Goal: Information Seeking & Learning: Learn about a topic

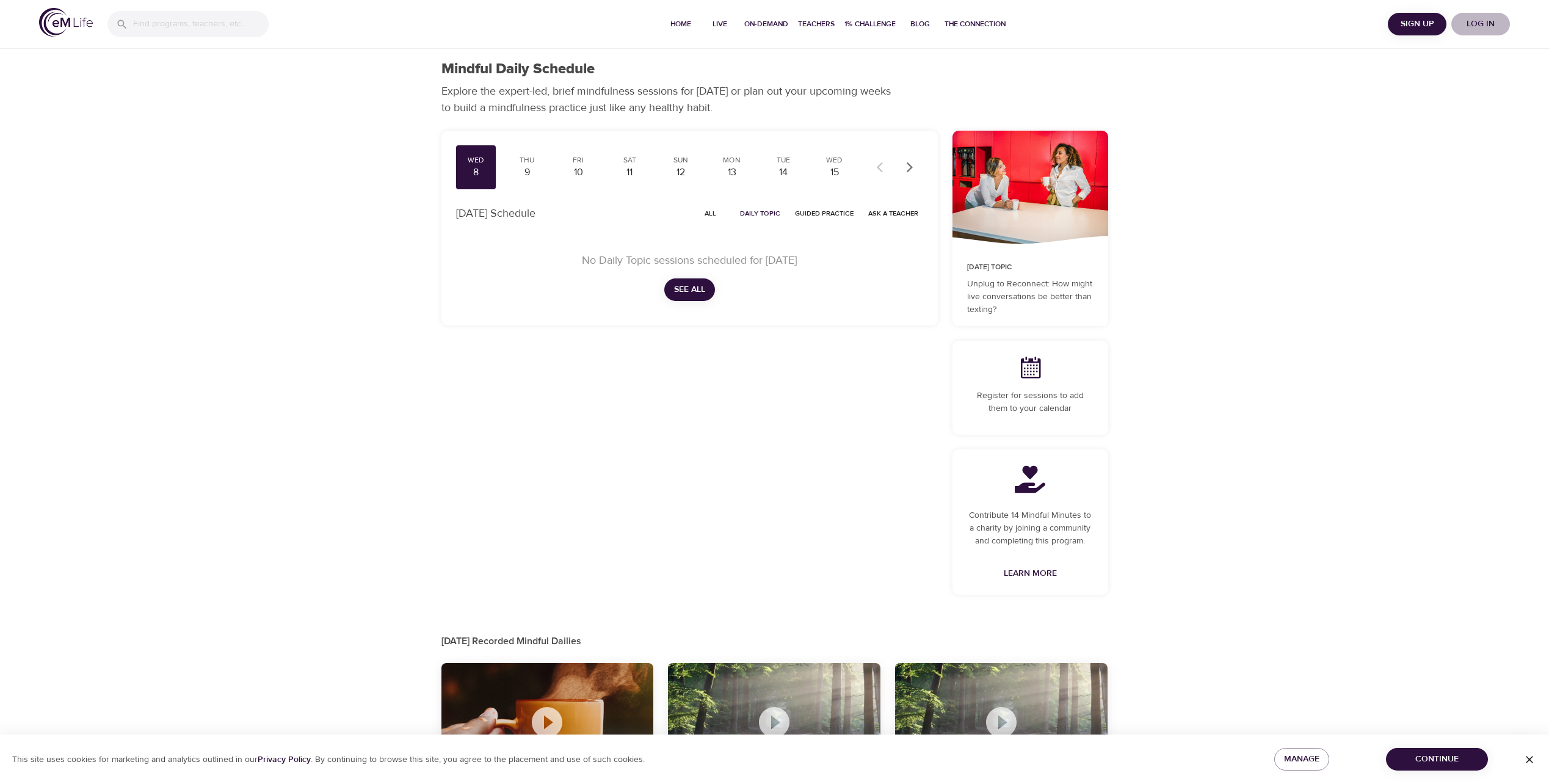
click at [1482, 31] on span "Log in" at bounding box center [1481, 24] width 48 height 16
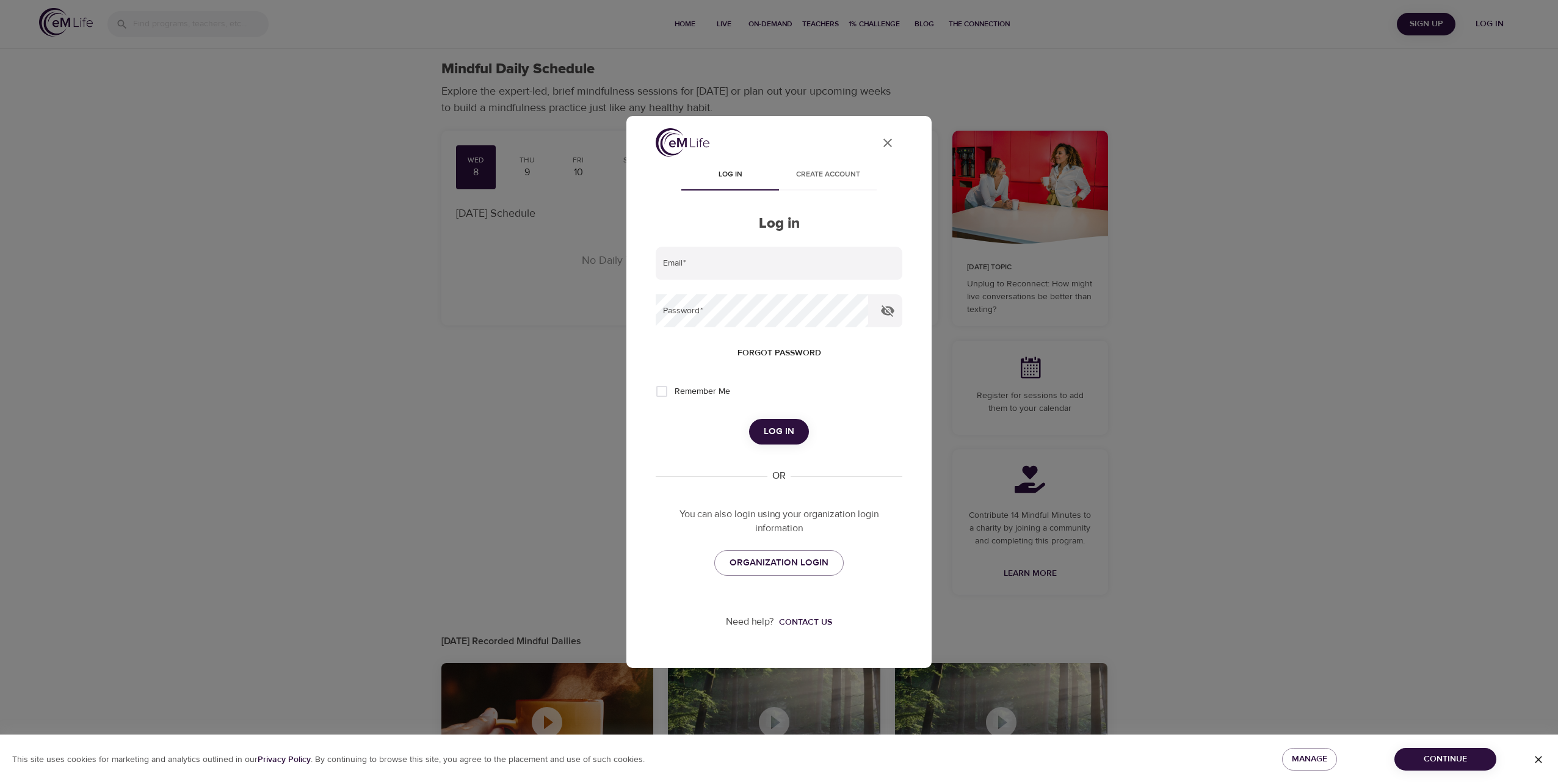
type input "[EMAIL_ADDRESS][DOMAIN_NAME]"
click at [768, 427] on span "Log in" at bounding box center [778, 431] width 30 height 16
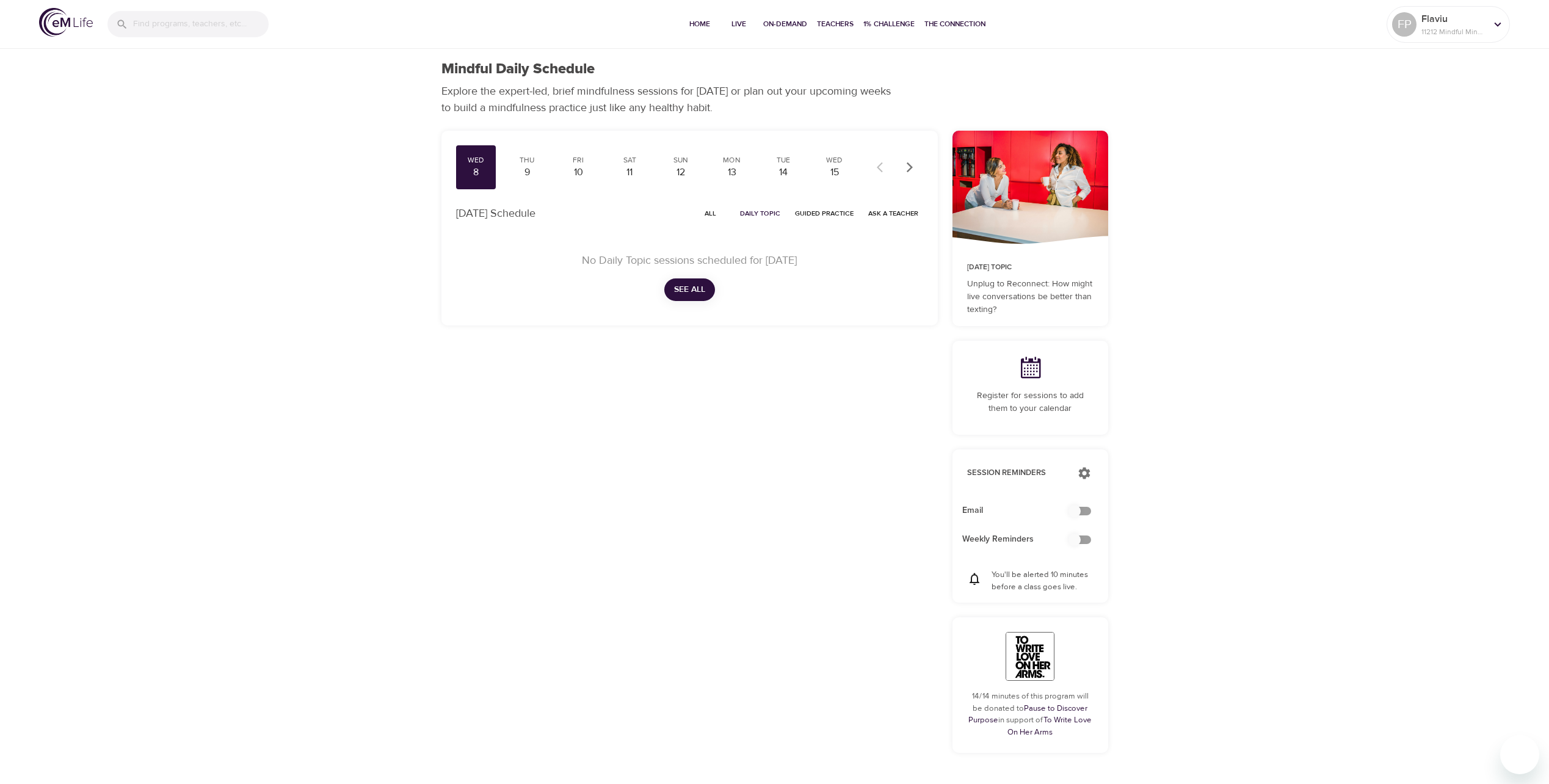
checkbox input "true"
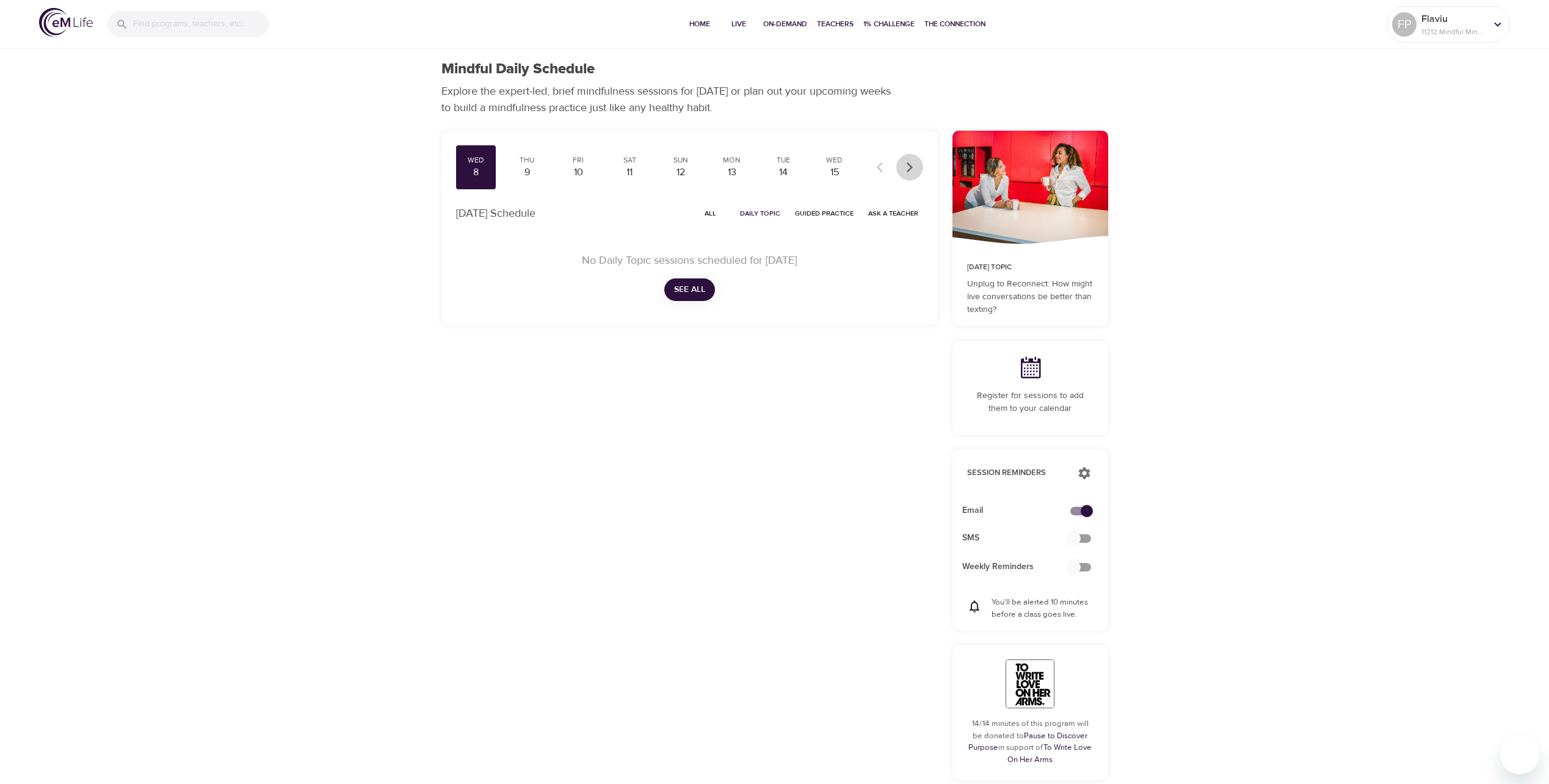
click at [914, 162] on icon "button" at bounding box center [910, 167] width 12 height 12
click at [845, 166] on div "22" at bounding box center [834, 172] width 30 height 14
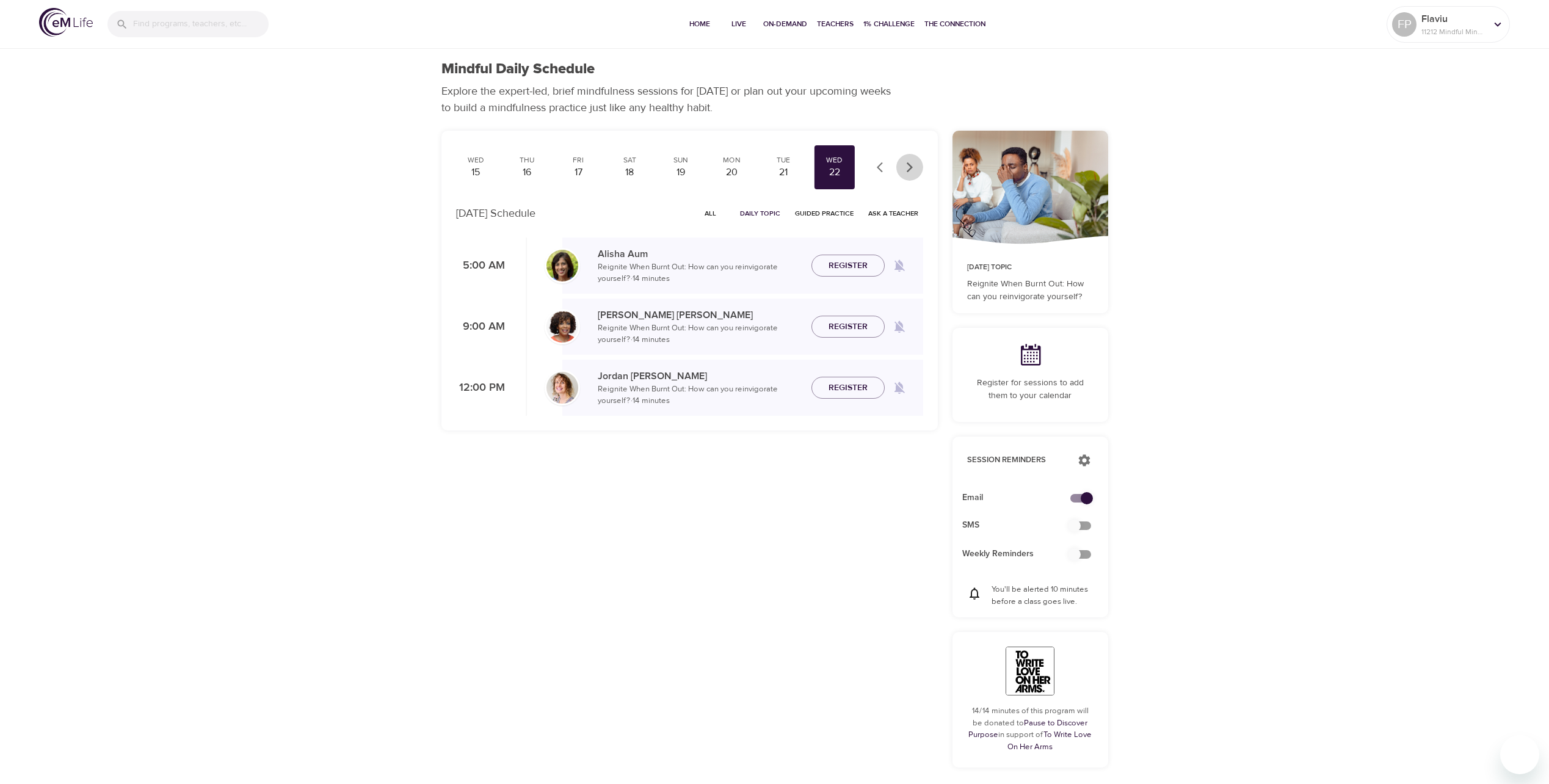
click at [901, 163] on button "button" at bounding box center [909, 167] width 27 height 27
click at [902, 163] on button "button" at bounding box center [909, 167] width 27 height 27
click at [878, 170] on icon "button" at bounding box center [883, 167] width 12 height 12
click at [580, 176] on div "24" at bounding box center [578, 172] width 30 height 14
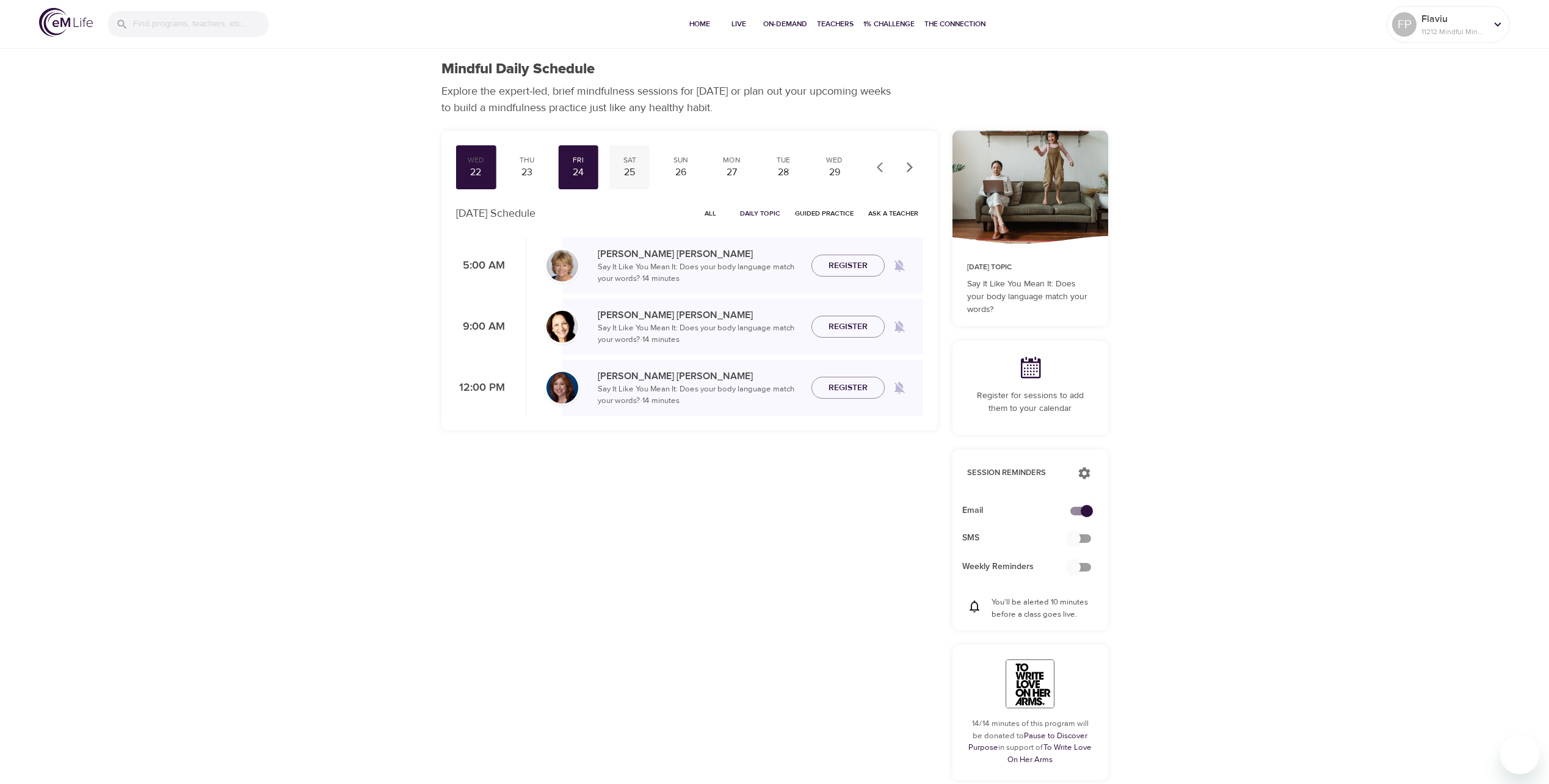
click at [624, 169] on div "25" at bounding box center [629, 172] width 30 height 14
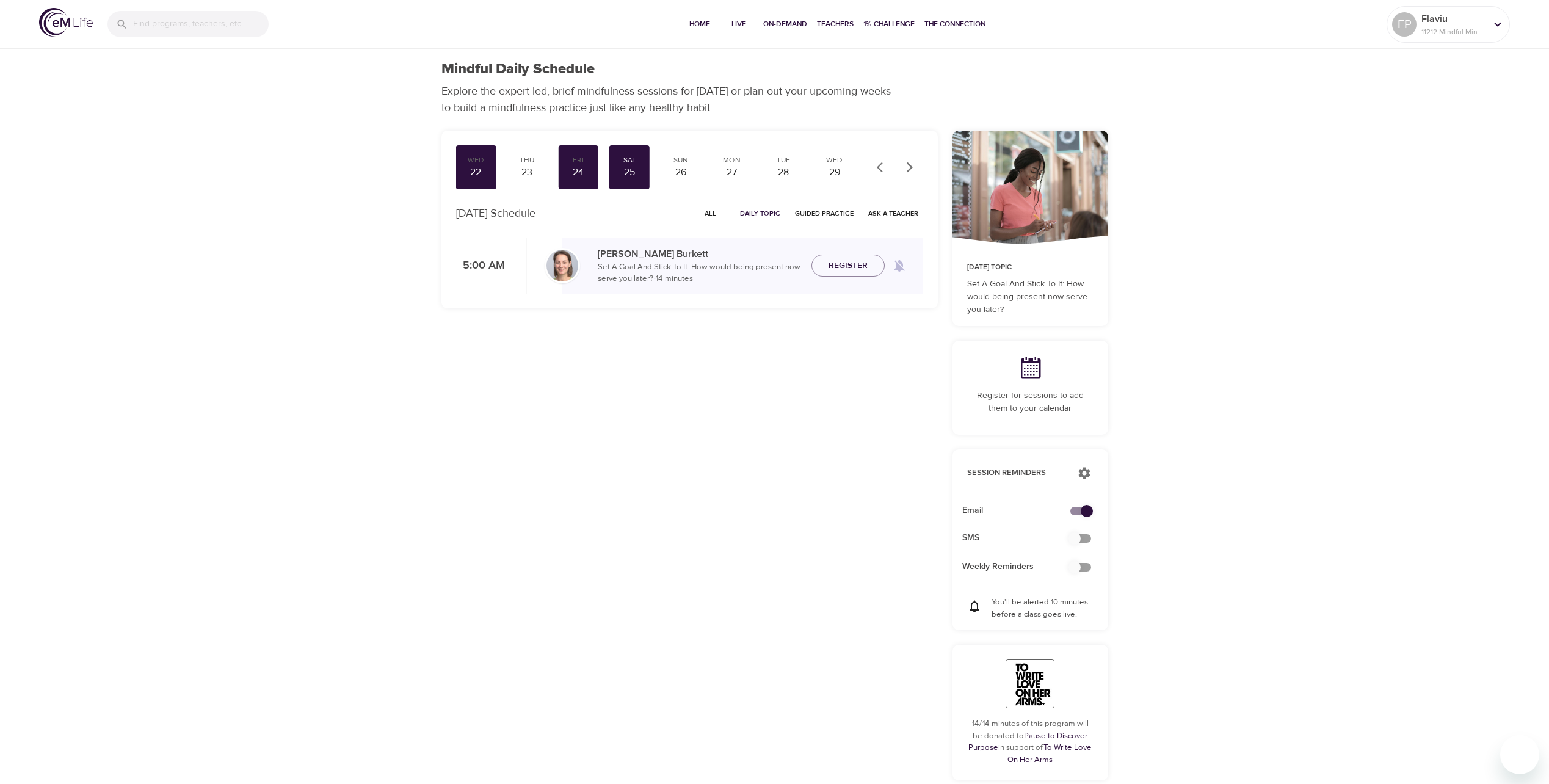
click at [706, 211] on span "All" at bounding box center [711, 213] width 29 height 11
click at [676, 165] on div "26" at bounding box center [681, 172] width 30 height 14
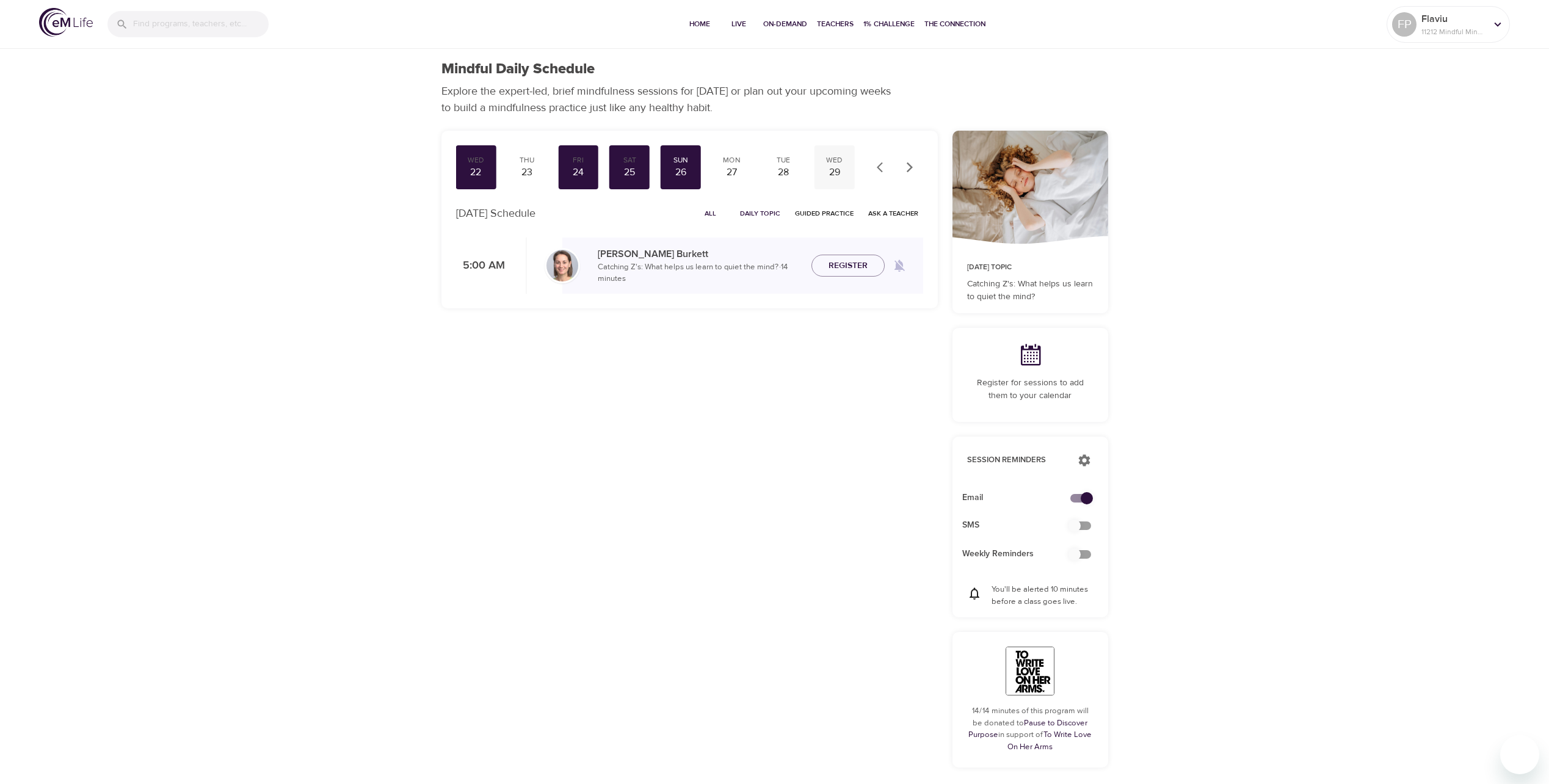
click at [832, 166] on div "29" at bounding box center [834, 172] width 30 height 14
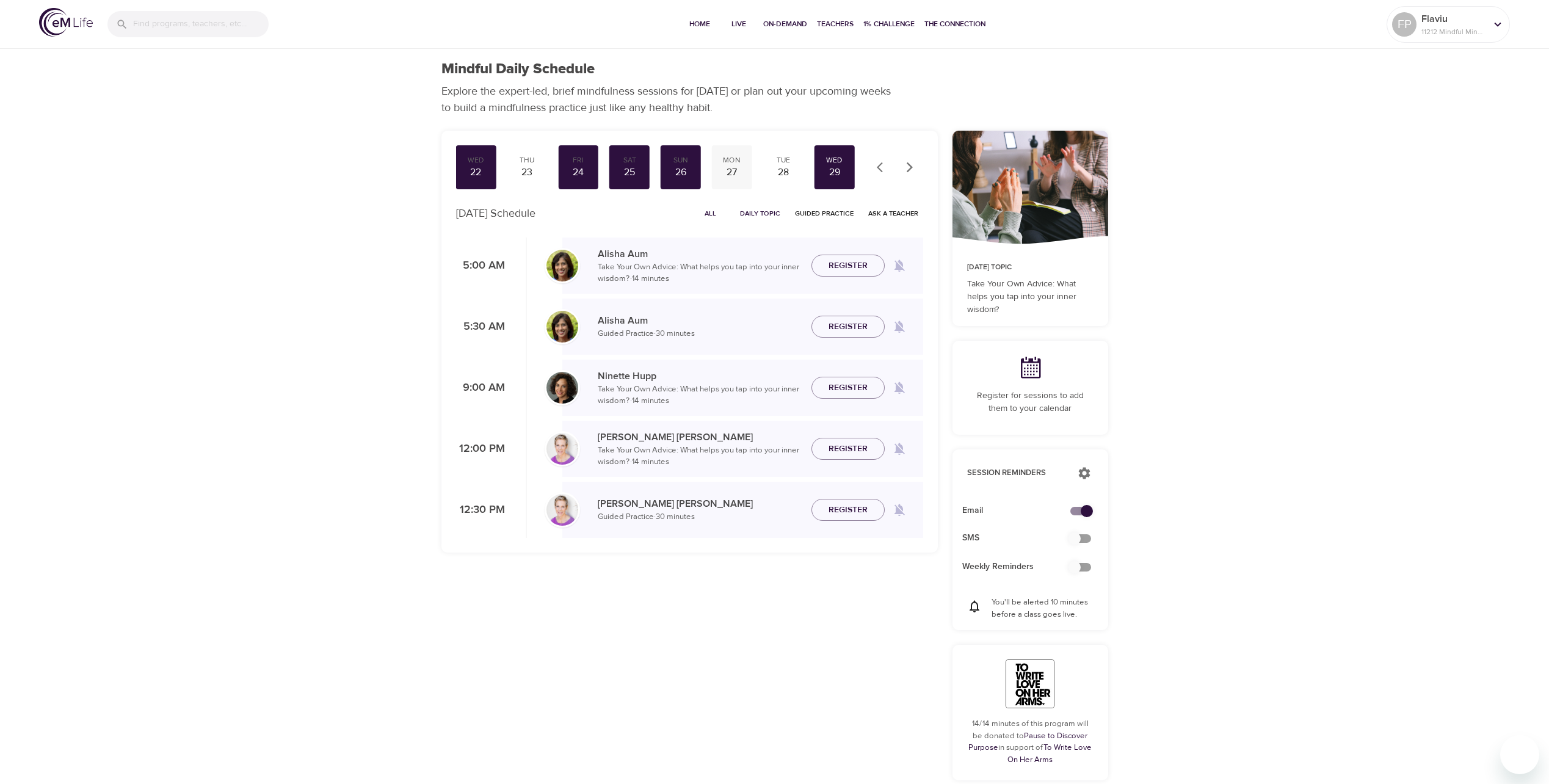
click at [733, 168] on div "27" at bounding box center [732, 172] width 30 height 14
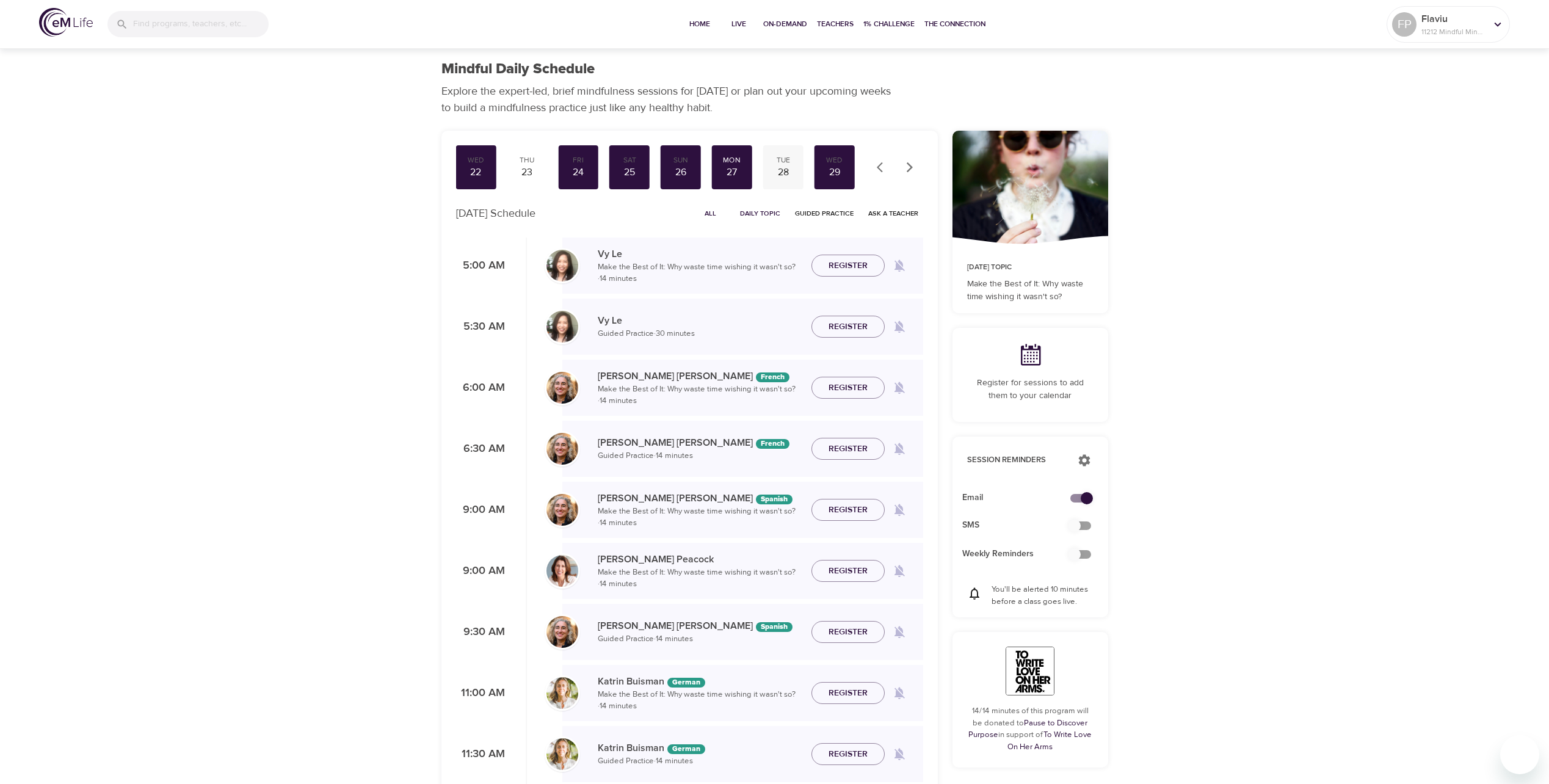
click at [783, 173] on div "28" at bounding box center [783, 172] width 30 height 14
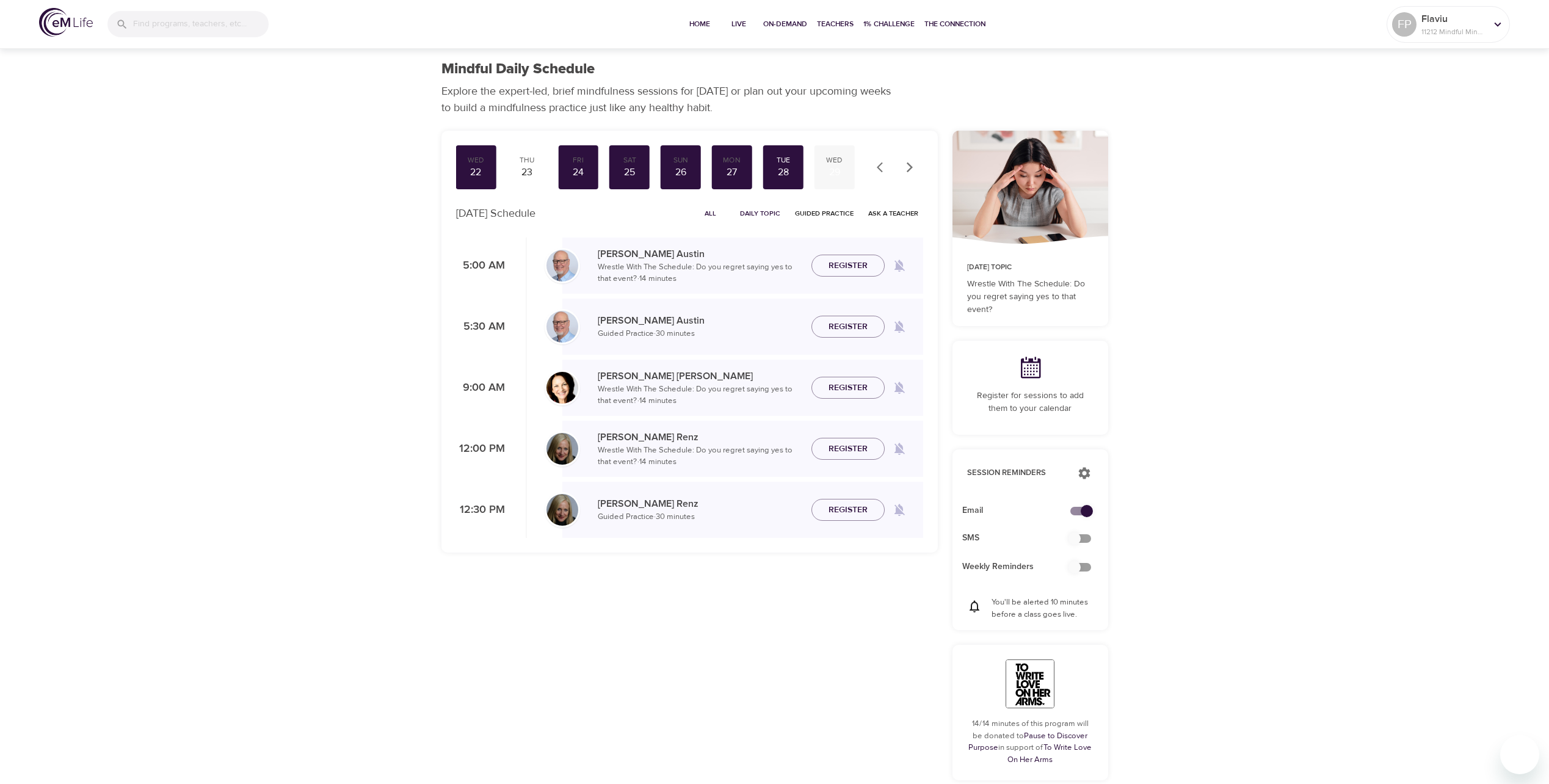
click at [842, 167] on div "29" at bounding box center [834, 172] width 30 height 14
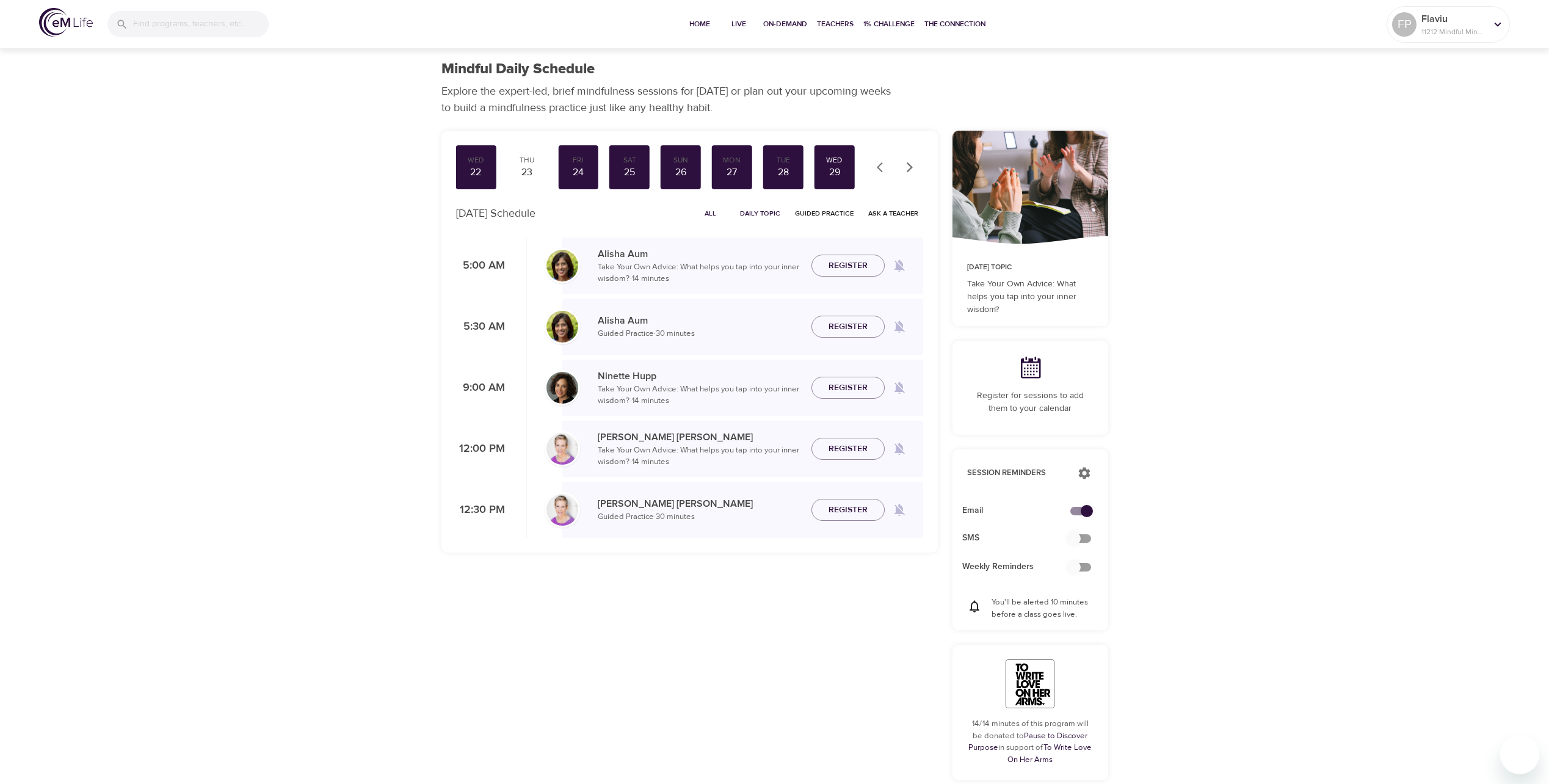
click at [912, 164] on icon "button" at bounding box center [910, 167] width 12 height 12
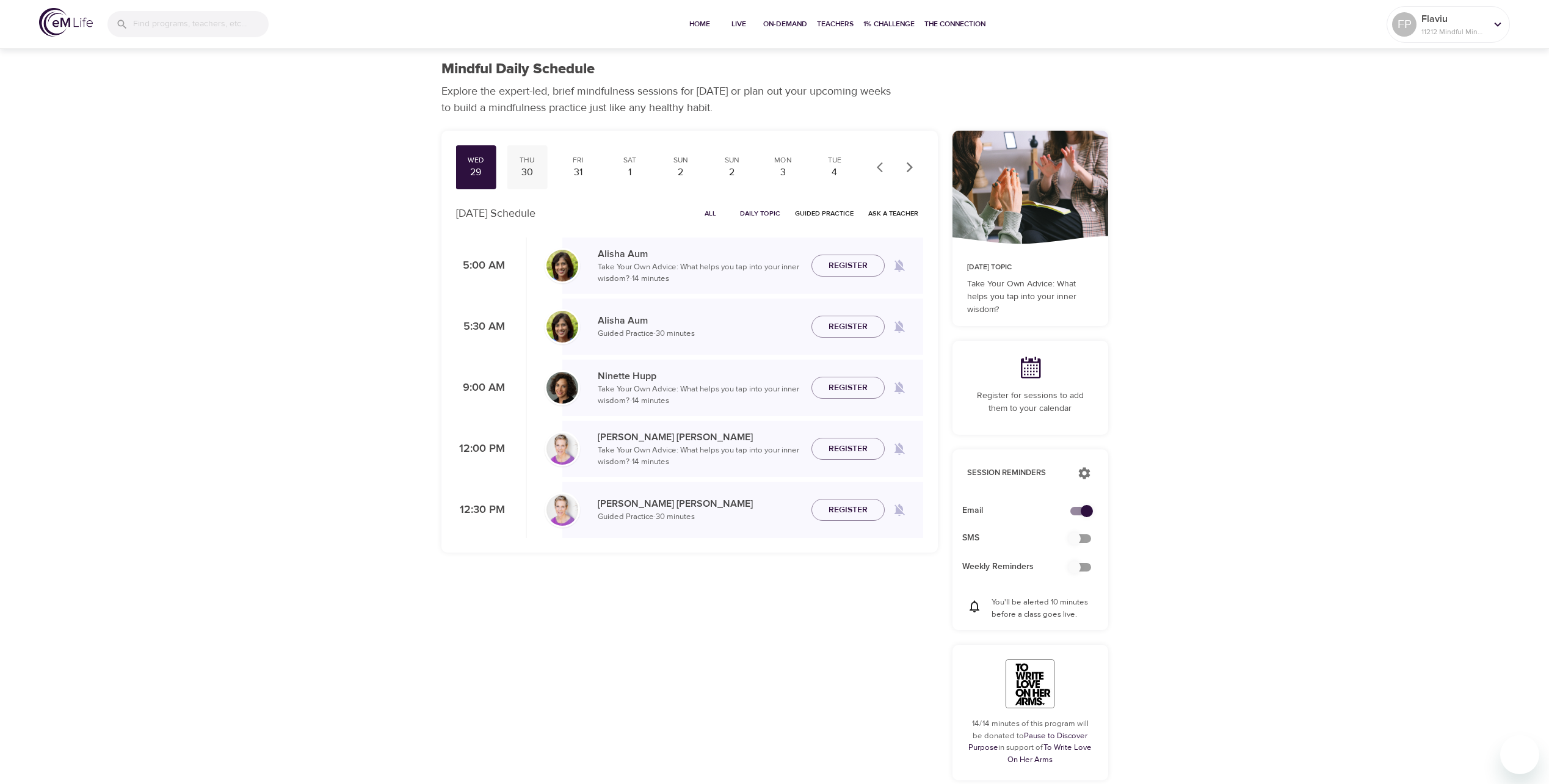
click at [536, 163] on div "Thu" at bounding box center [526, 160] width 30 height 10
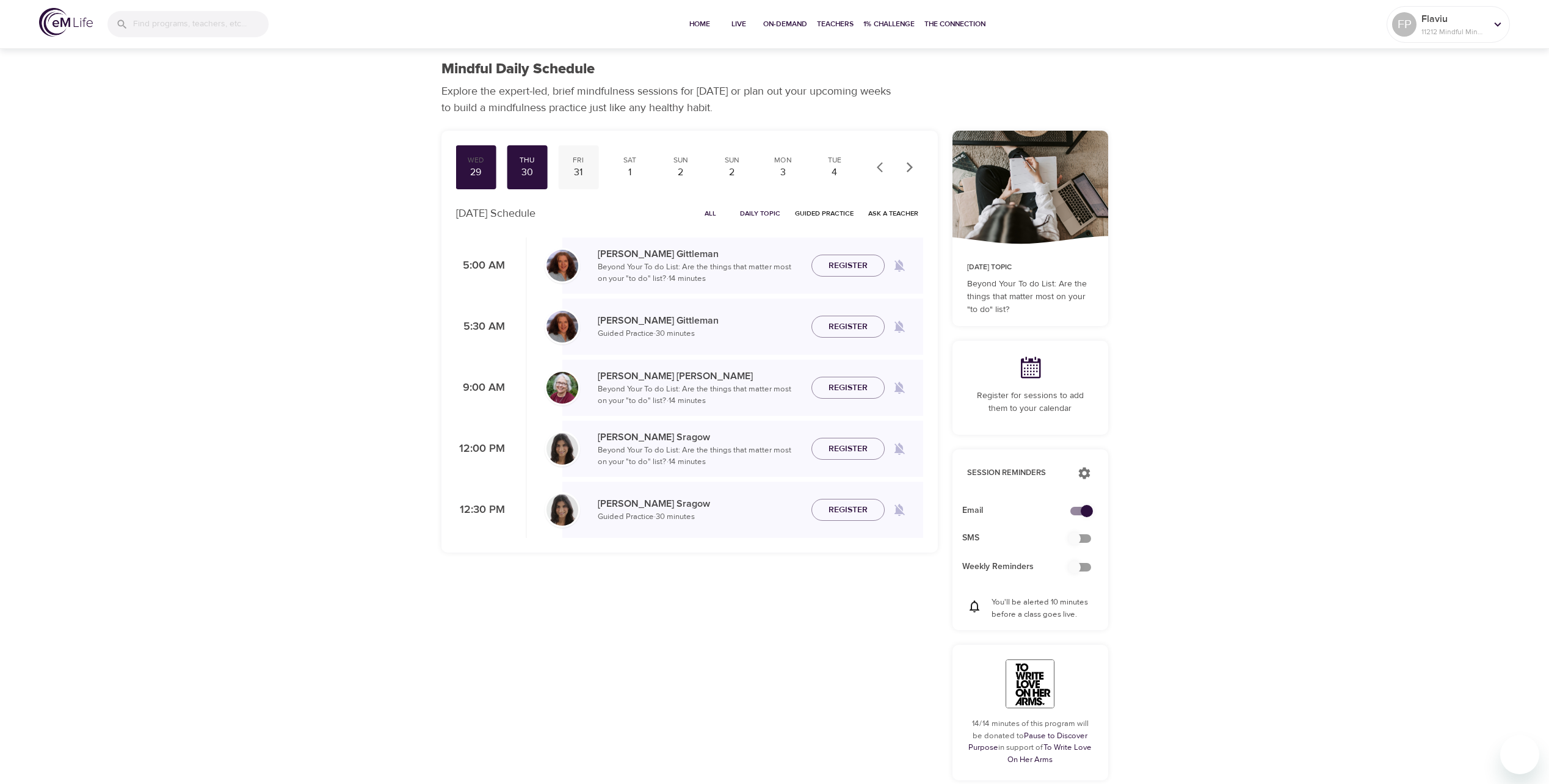
click at [586, 165] on div "31" at bounding box center [578, 172] width 30 height 14
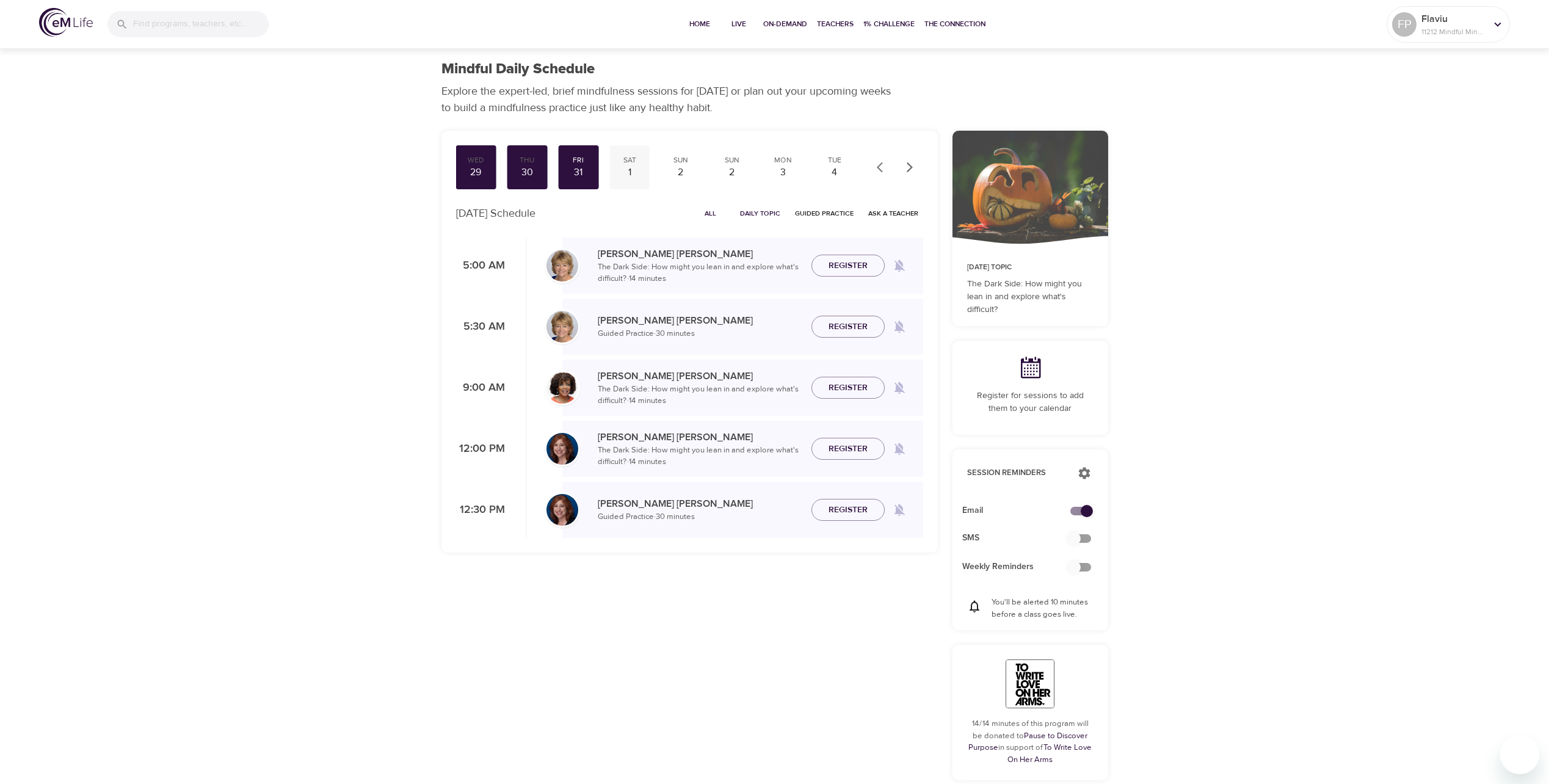
click at [640, 169] on div "1" at bounding box center [629, 172] width 30 height 14
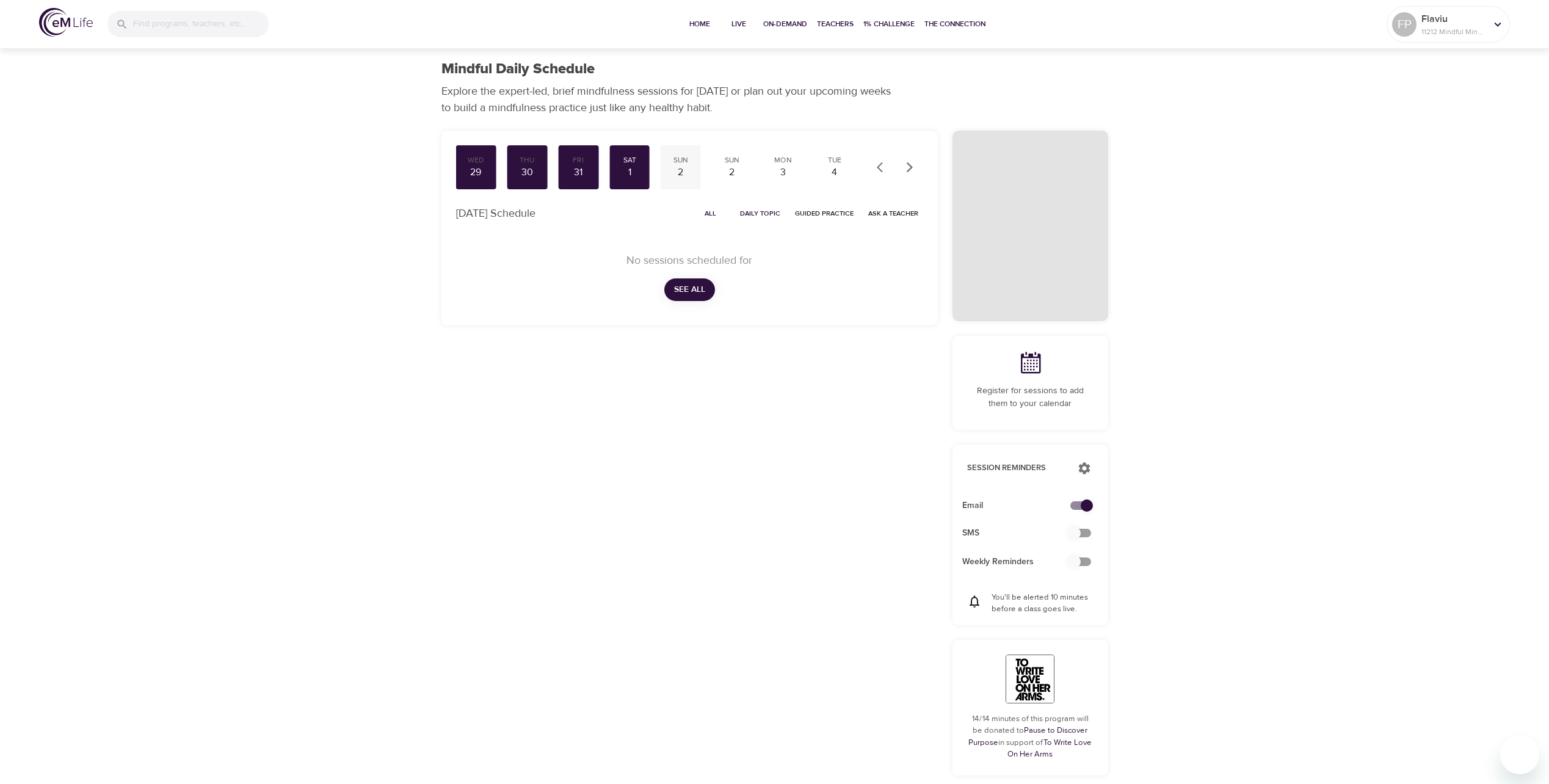
click at [676, 165] on div "2" at bounding box center [681, 172] width 30 height 14
click at [725, 164] on div "Sun" at bounding box center [732, 160] width 30 height 10
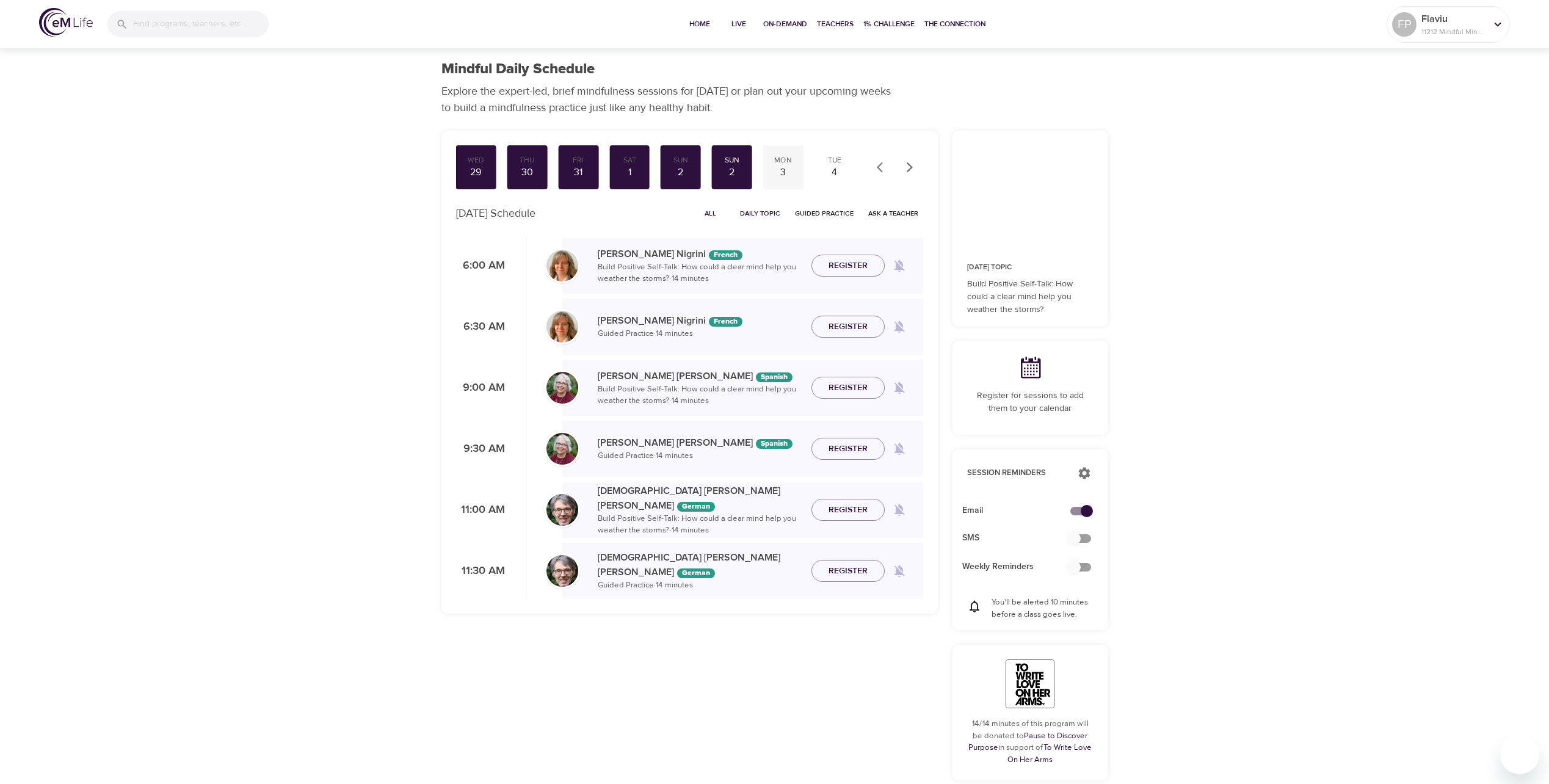
click at [788, 161] on div "Mon" at bounding box center [783, 160] width 30 height 10
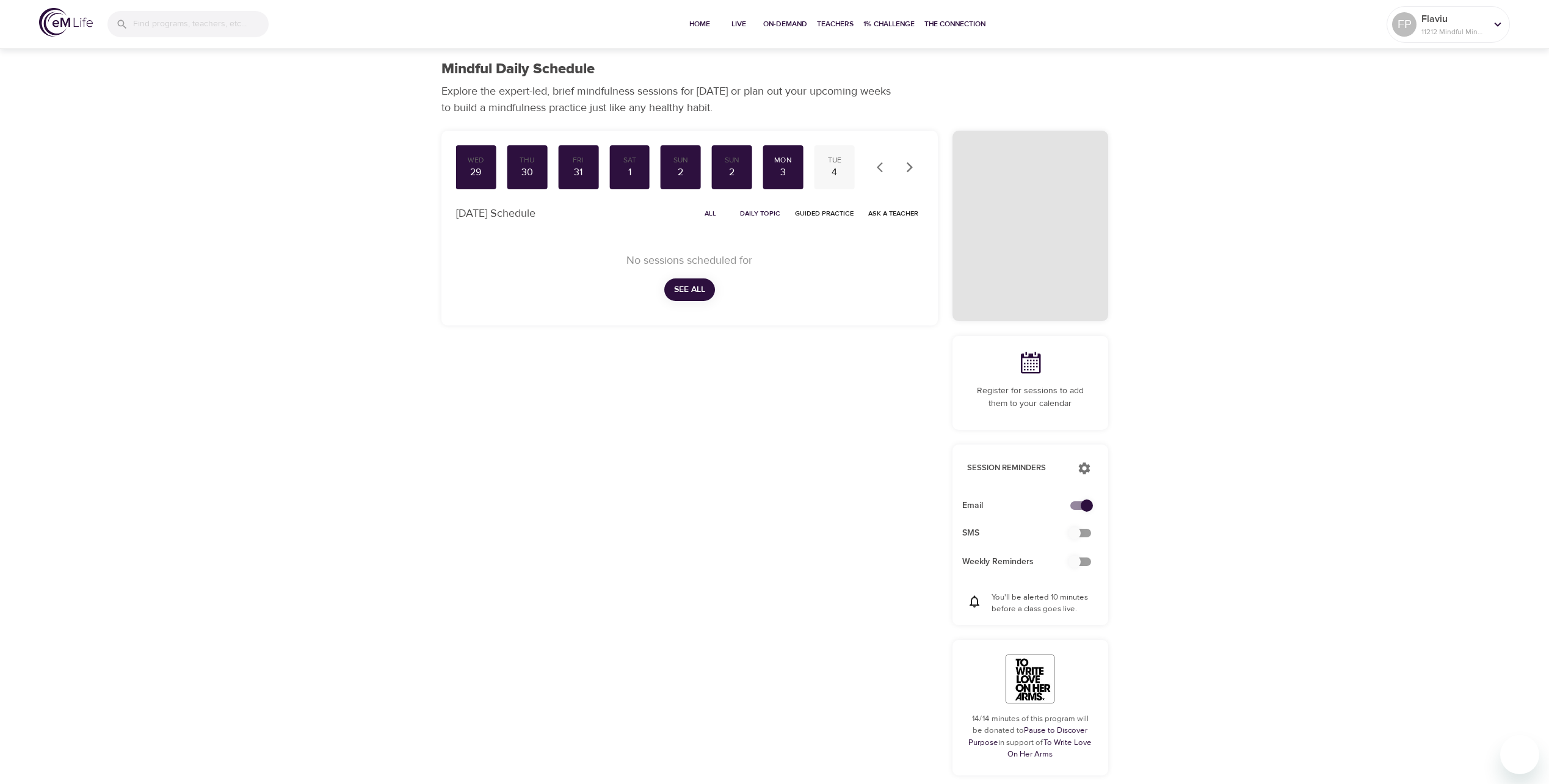
click at [835, 163] on div "Tue" at bounding box center [834, 160] width 30 height 10
click at [917, 164] on button "button" at bounding box center [909, 167] width 27 height 27
click at [838, 167] on div "5" at bounding box center [834, 172] width 30 height 14
